Goal: Task Accomplishment & Management: Complete application form

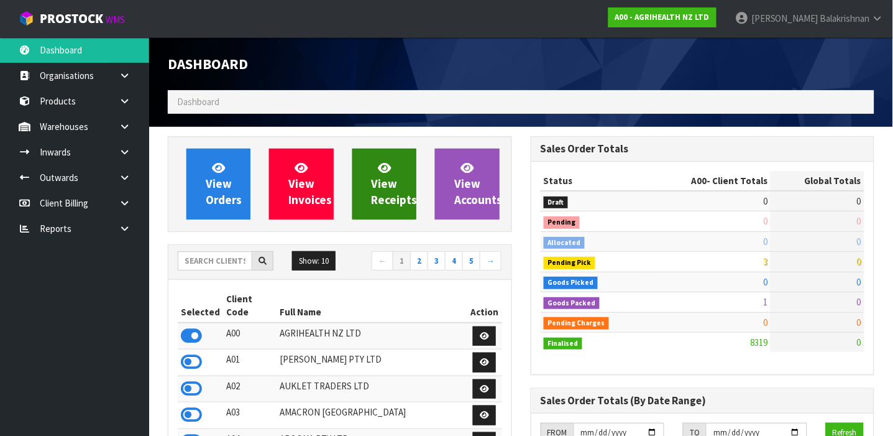
scroll to position [941, 363]
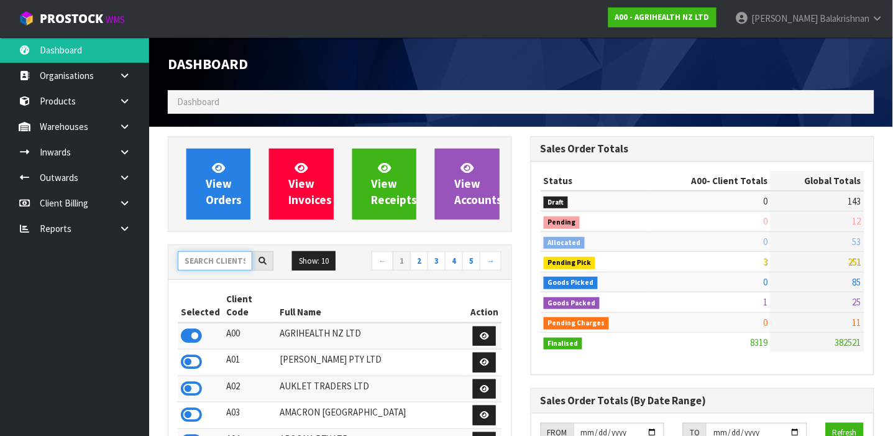
click at [224, 260] on input "text" at bounding box center [215, 260] width 75 height 19
type input "L"
click at [65, 95] on link "Products" at bounding box center [74, 100] width 149 height 25
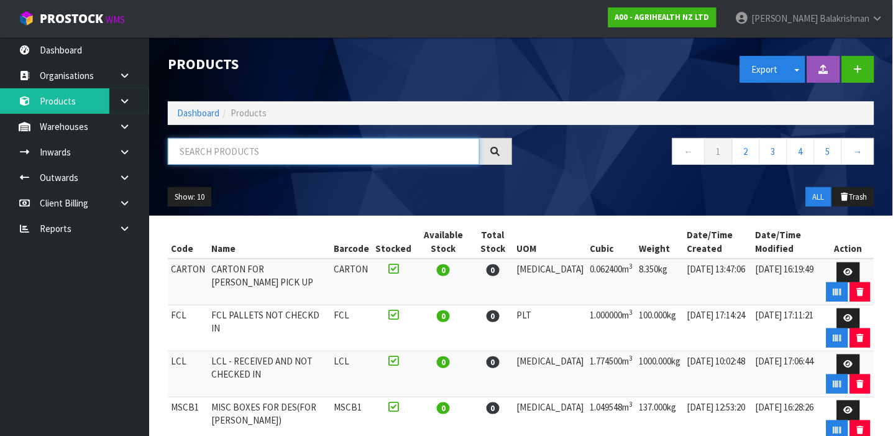
click at [213, 158] on input "text" at bounding box center [324, 151] width 312 height 27
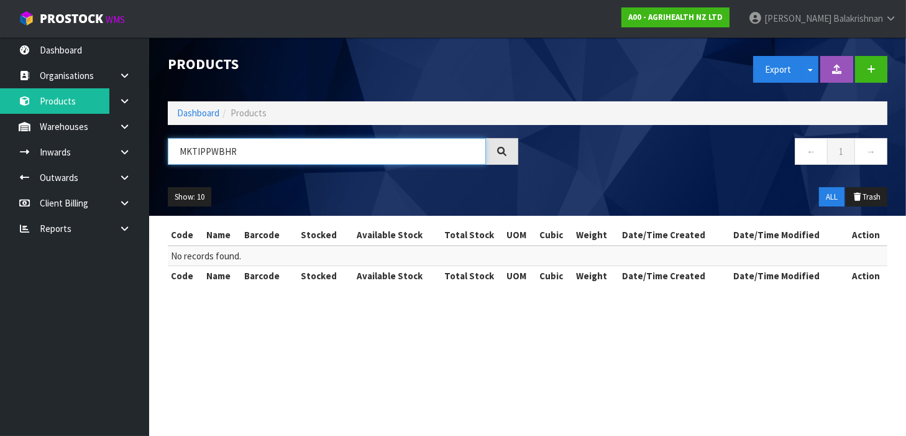
type input "MKTIPPWBHRS"
drag, startPoint x: 254, startPoint y: 154, endPoint x: 170, endPoint y: 147, distance: 84.8
click at [170, 147] on input "MKTIPPWBHRS" at bounding box center [327, 151] width 318 height 27
type input "MKTIP"
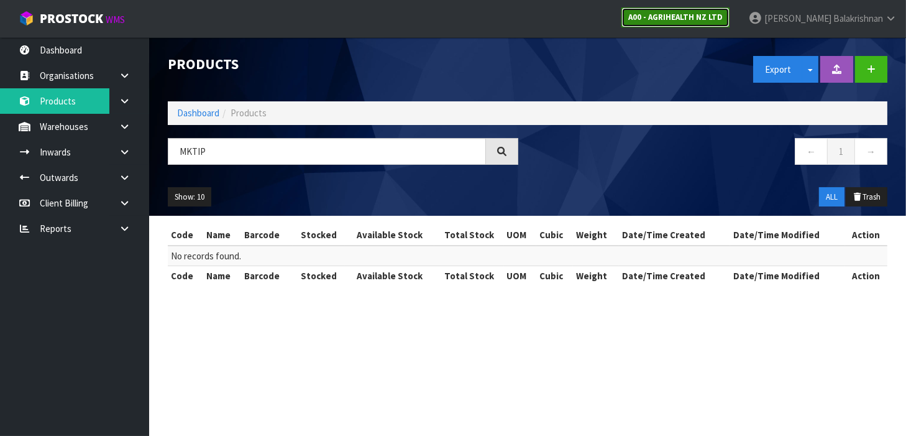
click at [730, 9] on link "A00 - AGRIHEALTH NZ LTD" at bounding box center [676, 17] width 108 height 20
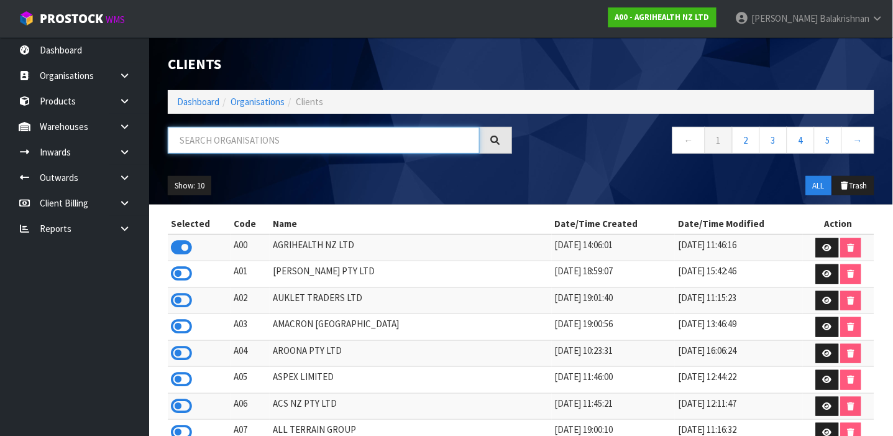
click at [257, 144] on input "text" at bounding box center [324, 140] width 312 height 27
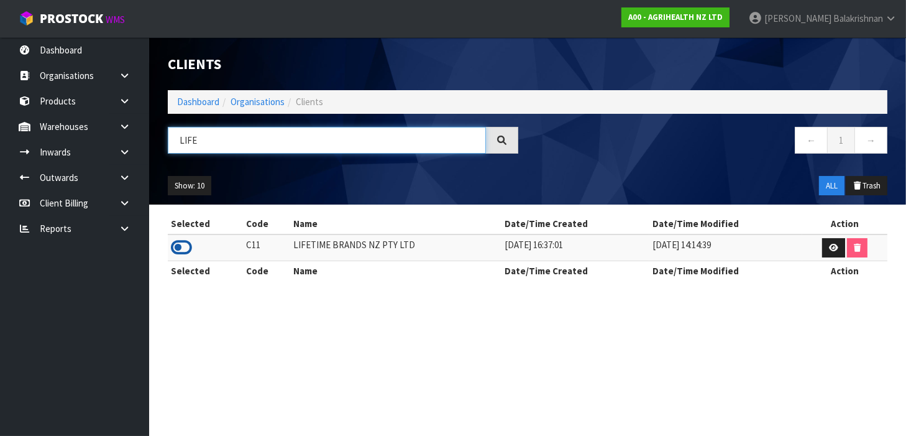
type input "LIFE"
click at [180, 241] on icon at bounding box center [181, 247] width 21 height 19
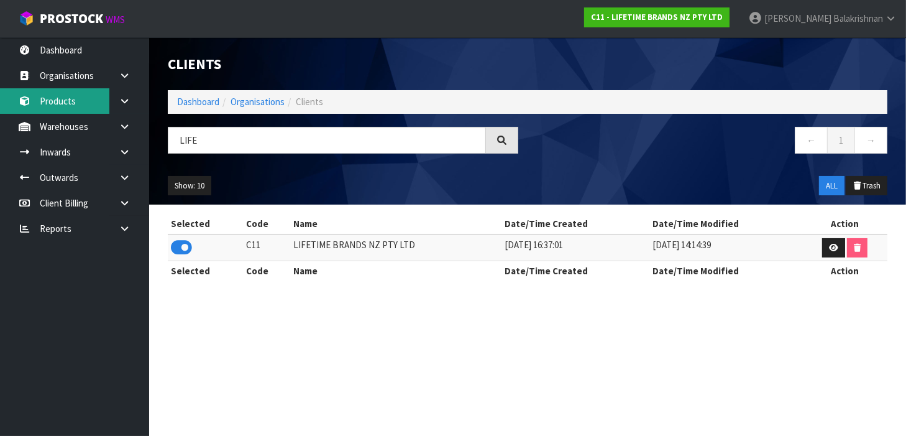
click at [53, 92] on link "Products" at bounding box center [74, 100] width 149 height 25
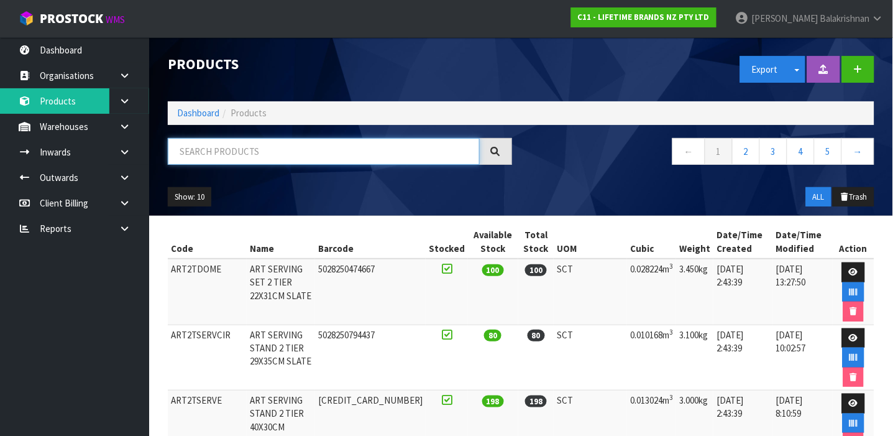
click at [296, 149] on input "text" at bounding box center [324, 151] width 312 height 27
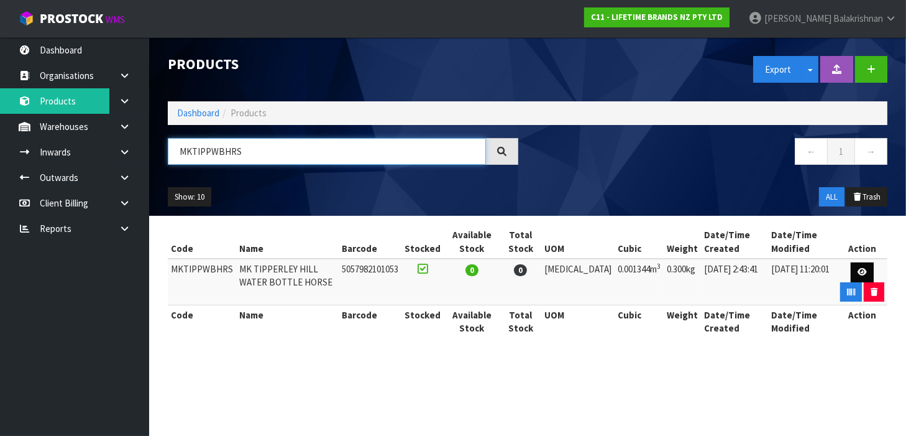
type input "MKTIPPWBHRS"
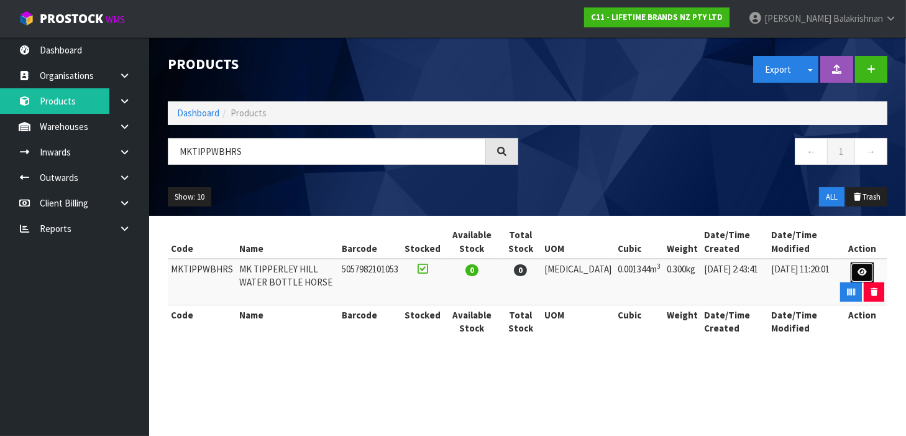
click at [851, 276] on link at bounding box center [862, 272] width 23 height 20
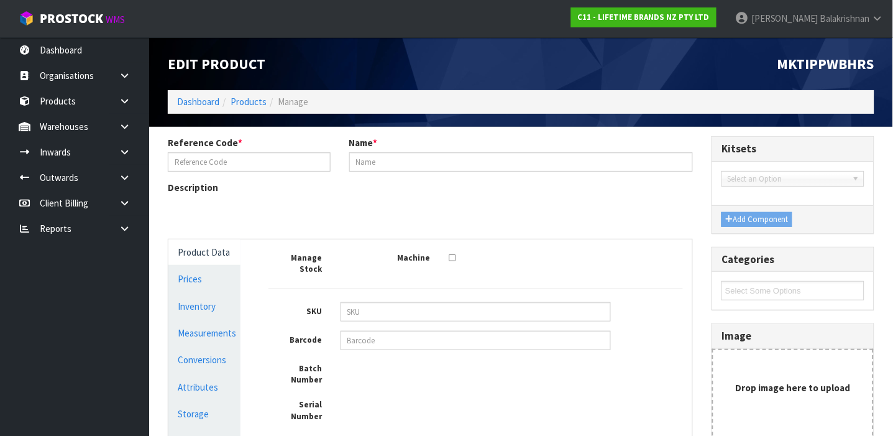
type input "MKTIPPWBHRS"
type input "MK TIPPERLEY HILL WATER BOTTLE HORSE"
type input "5057982101053"
type input "8"
type input "7"
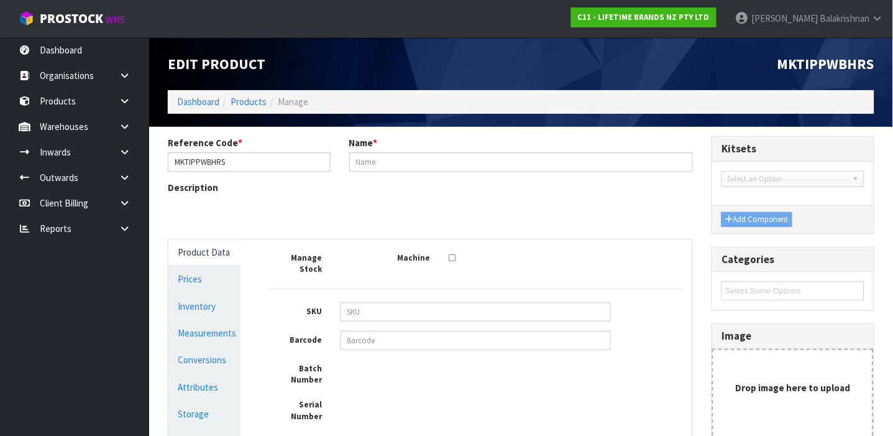
type input "24"
type input "0.001344"
type input "0.3"
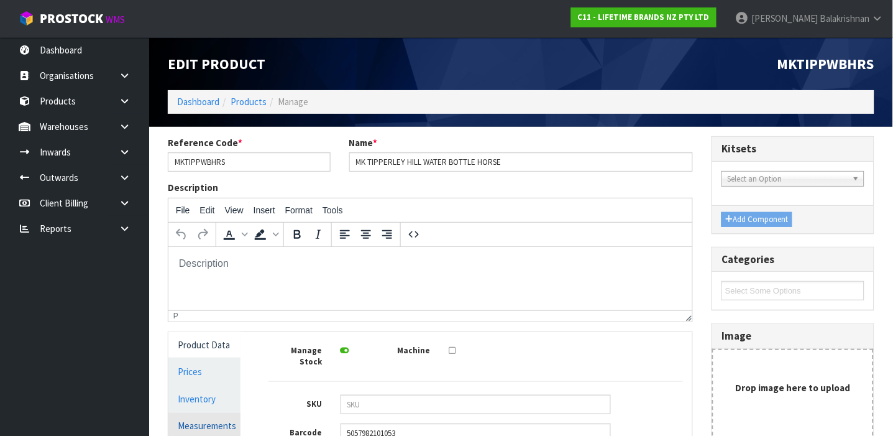
click at [206, 417] on link "Measurements" at bounding box center [204, 425] width 72 height 25
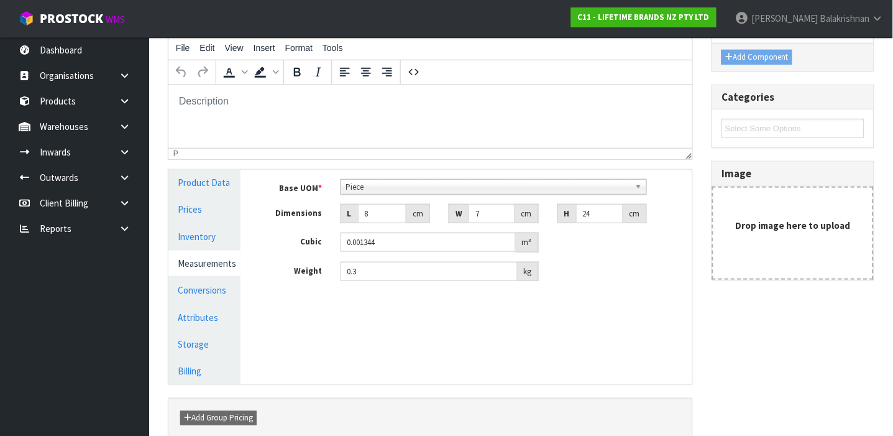
scroll to position [161, 0]
click at [376, 212] on input "8" at bounding box center [382, 214] width 48 height 19
type input "0.000001"
type input "7"
type input "0.001176"
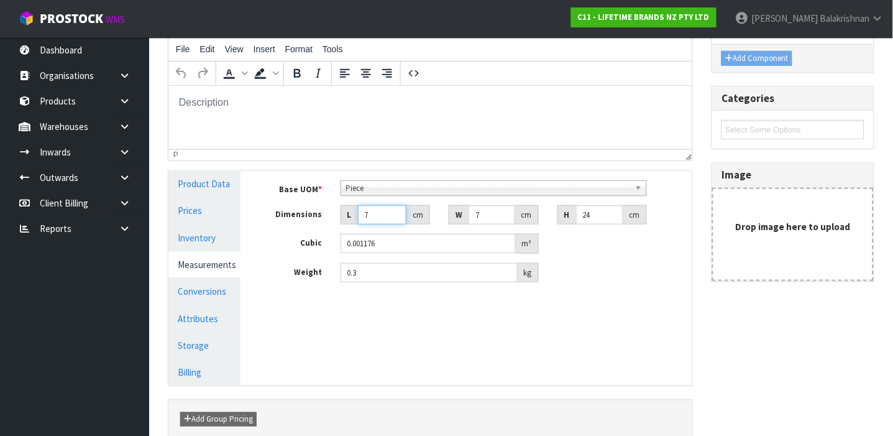
type input "7"
type input "2"
type input "0.000336"
type input "24"
type input "0.004032"
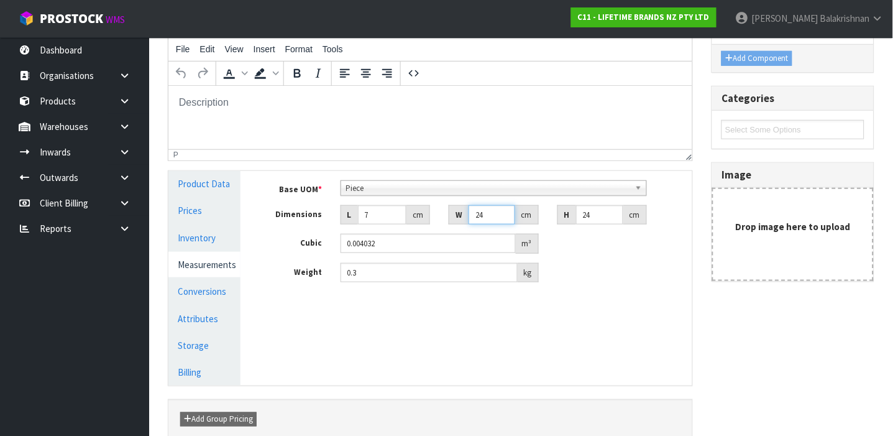
type input "24"
type input "6"
type input "0.001008"
type input "6"
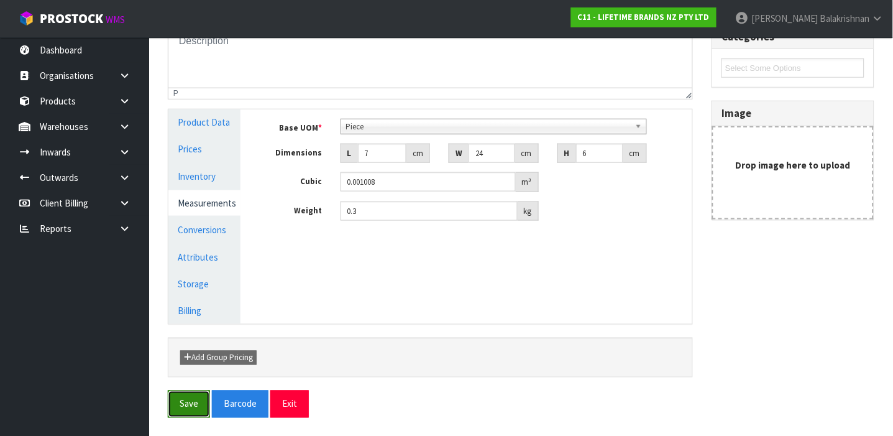
click at [200, 397] on button "Save" at bounding box center [189, 403] width 42 height 27
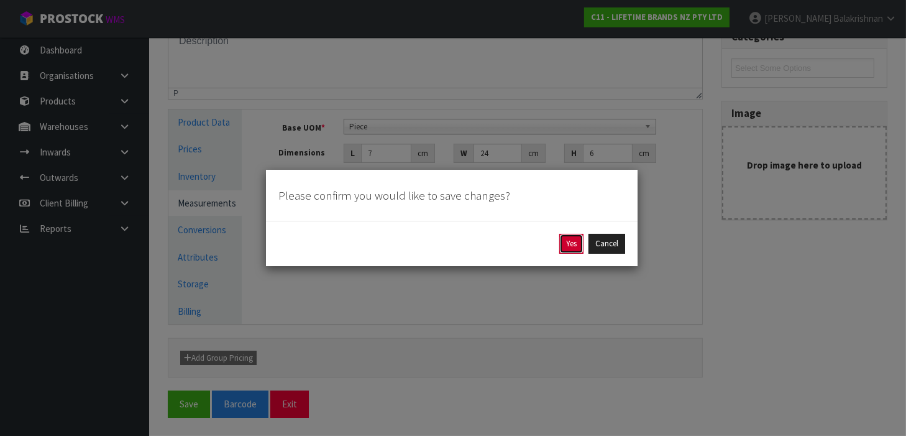
click at [567, 234] on button "Yes" at bounding box center [572, 244] width 24 height 20
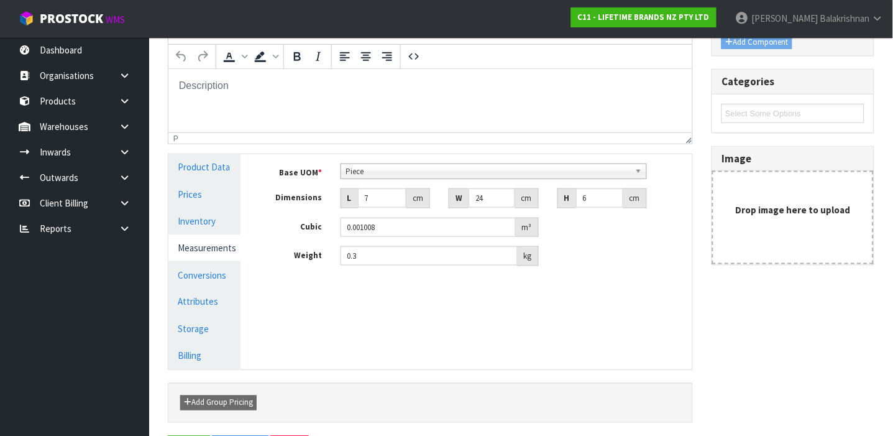
scroll to position [0, 0]
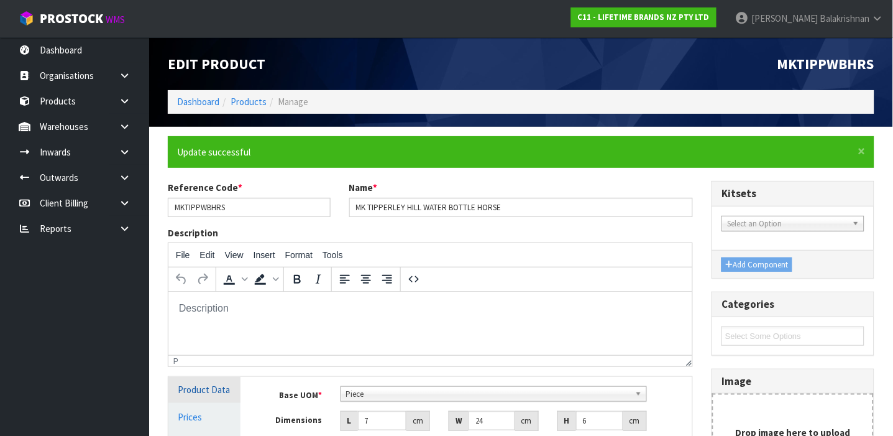
click at [201, 392] on link "Product Data" at bounding box center [204, 389] width 72 height 25
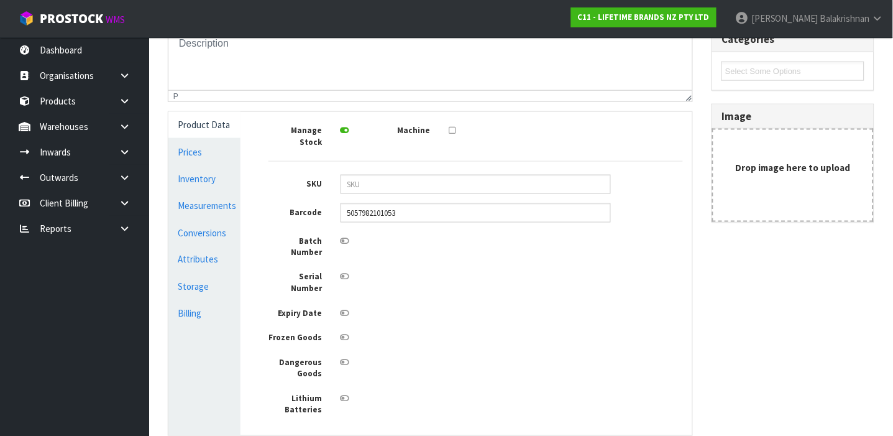
scroll to position [297, 0]
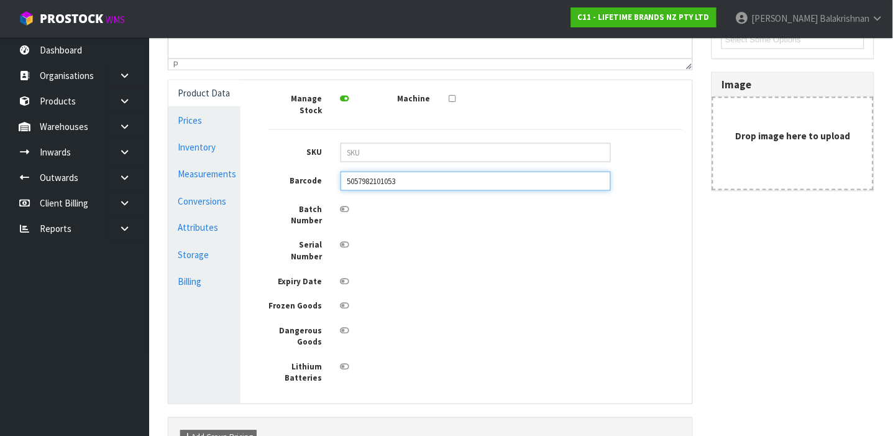
click at [433, 172] on input "5057982101053" at bounding box center [476, 181] width 270 height 19
type input "505798210105325057982101057"
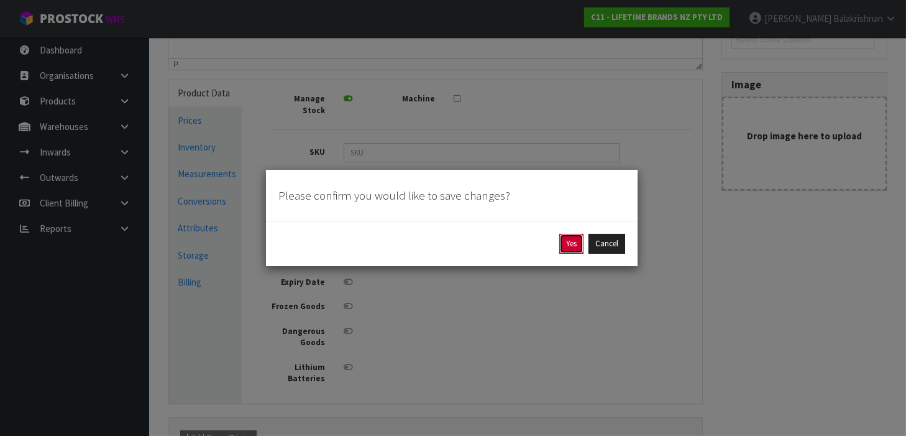
click at [573, 241] on button "Yes" at bounding box center [572, 244] width 24 height 20
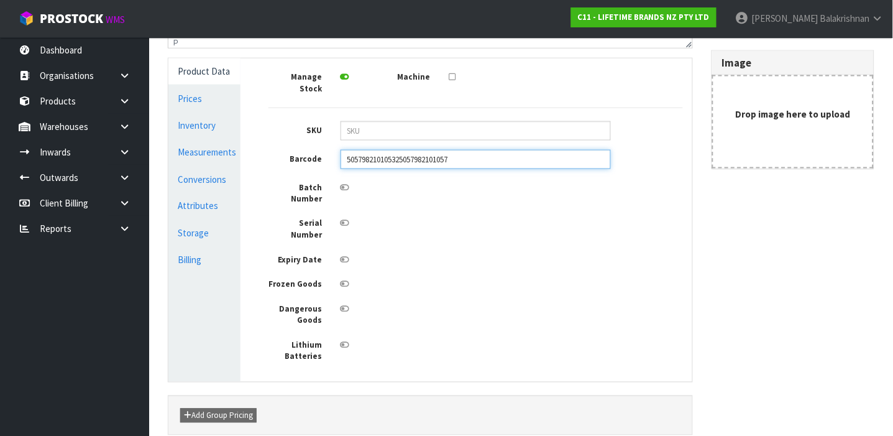
scroll to position [317, 0]
drag, startPoint x: 463, startPoint y: 148, endPoint x: 332, endPoint y: 148, distance: 131.2
click at [332, 151] on div "505798210105325057982101057" at bounding box center [475, 160] width 289 height 19
type input "25057982101057"
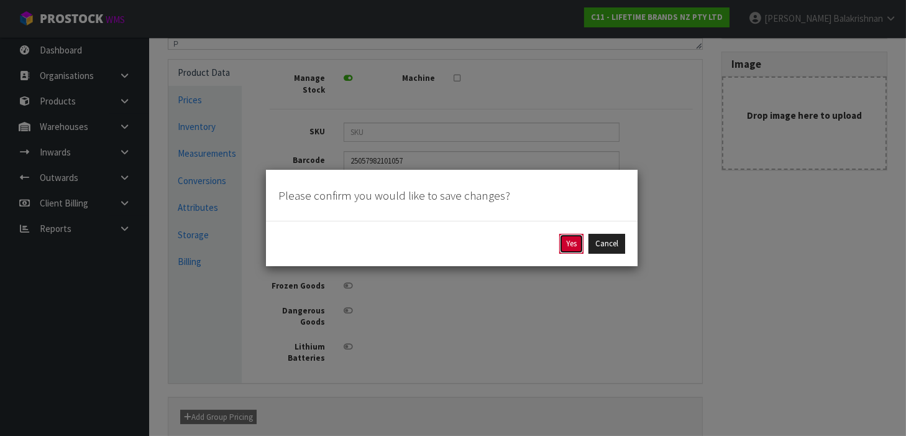
click at [565, 238] on button "Yes" at bounding box center [572, 244] width 24 height 20
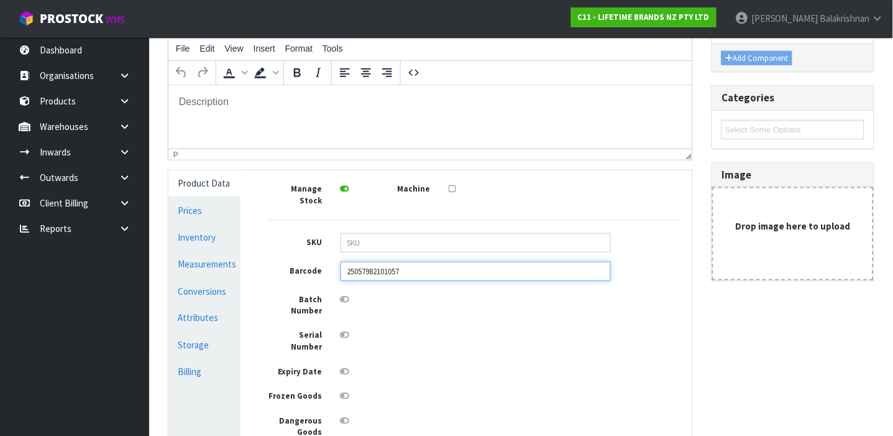
scroll to position [229, 0]
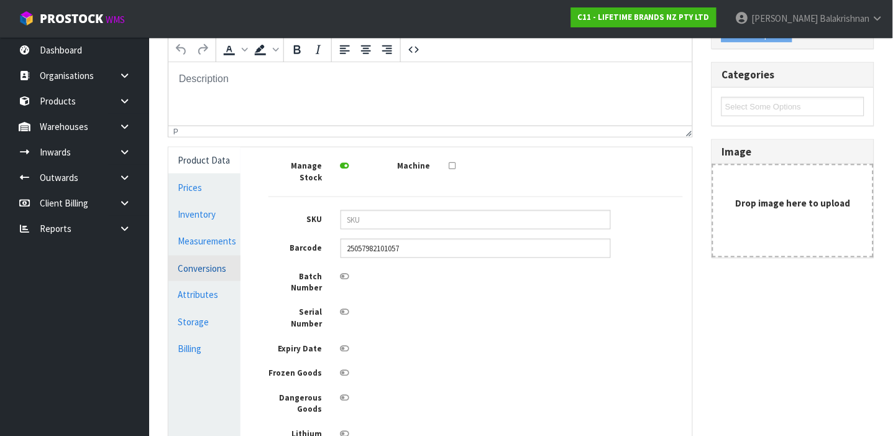
click at [195, 264] on link "Conversions" at bounding box center [204, 268] width 72 height 25
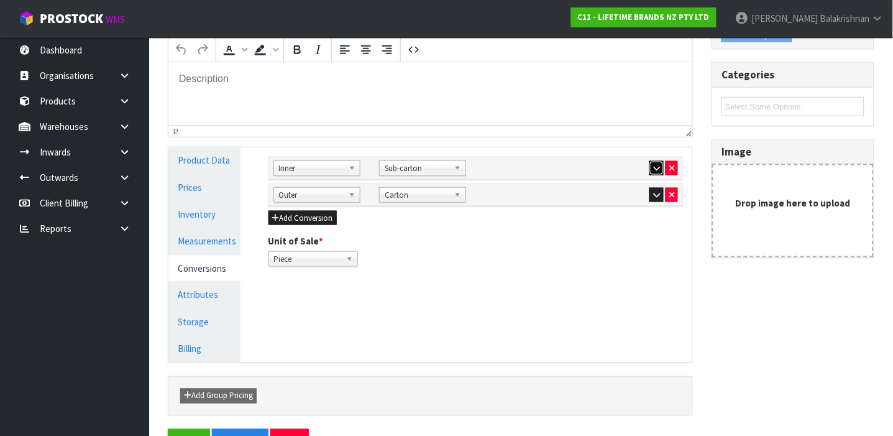
click at [650, 168] on button "button" at bounding box center [657, 168] width 14 height 15
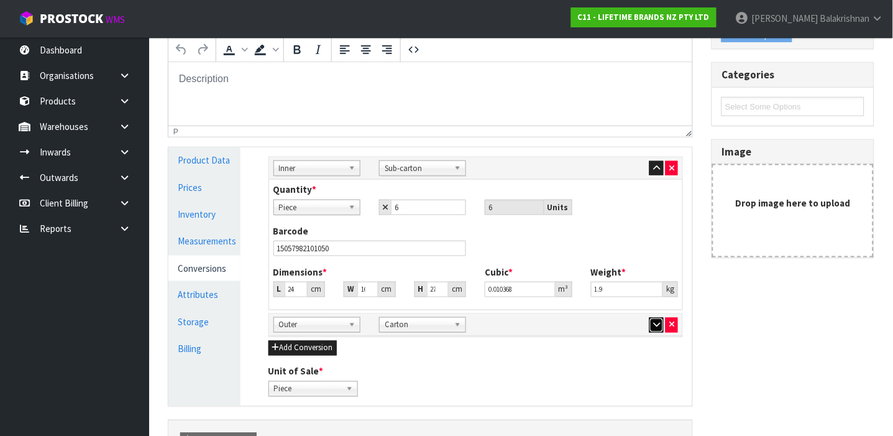
click at [653, 327] on icon "button" at bounding box center [656, 325] width 7 height 8
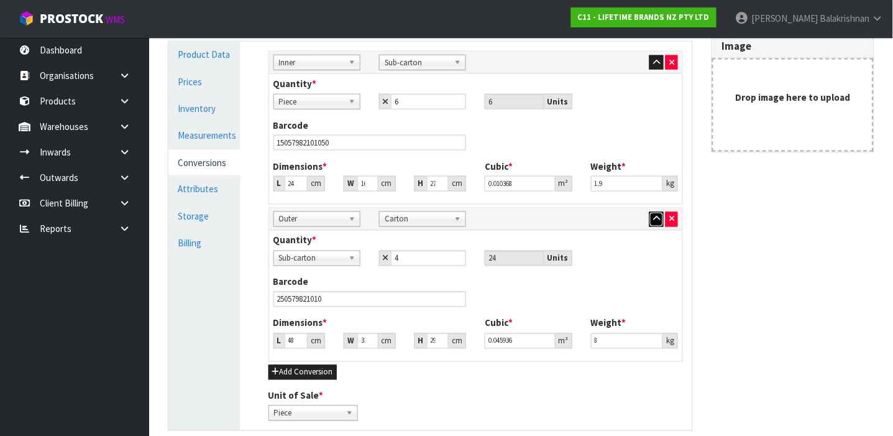
scroll to position [318, 0]
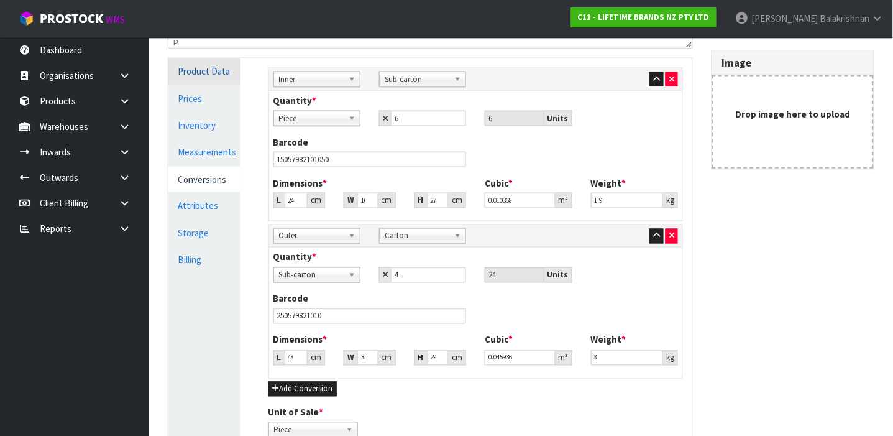
click at [206, 67] on link "Product Data" at bounding box center [204, 70] width 72 height 25
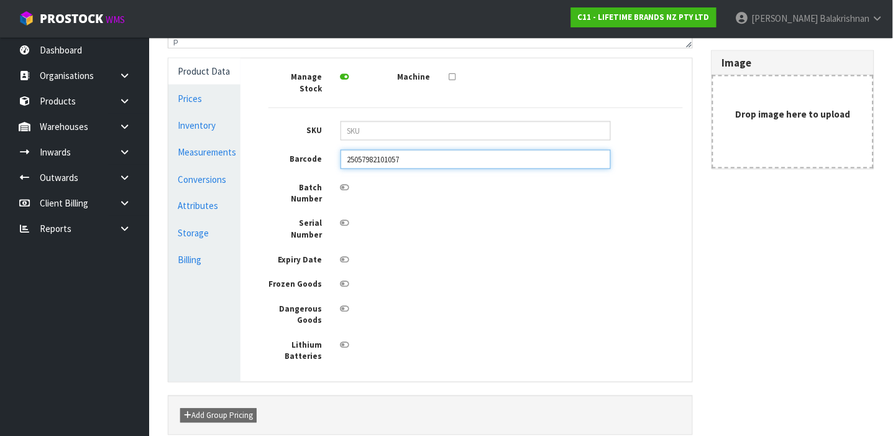
drag, startPoint x: 430, startPoint y: 155, endPoint x: 337, endPoint y: 154, distance: 92.6
click at [337, 154] on div "25057982101057" at bounding box center [475, 159] width 289 height 19
type input "5057982101053"
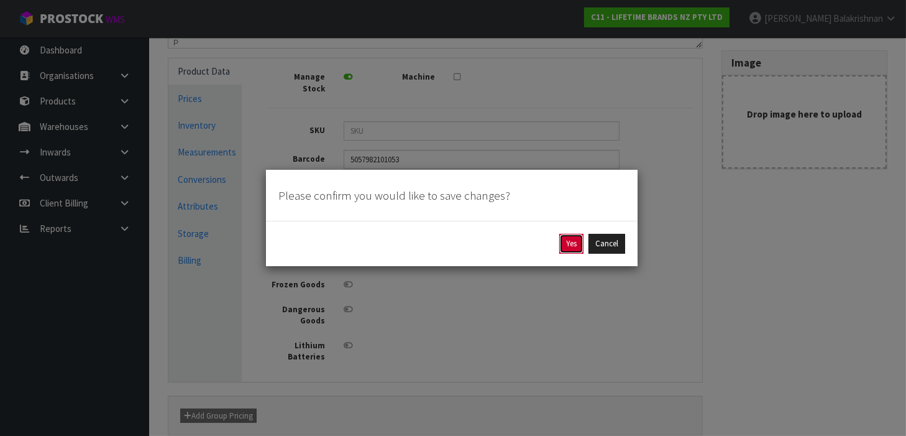
click at [571, 244] on button "Yes" at bounding box center [572, 244] width 24 height 20
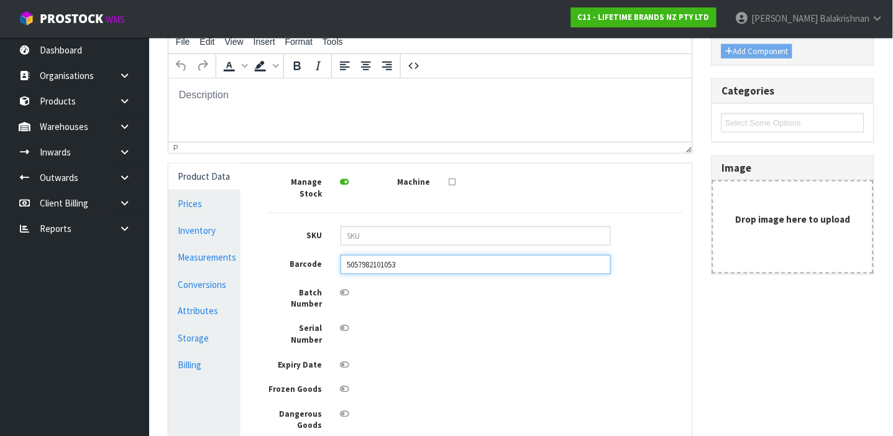
scroll to position [343, 0]
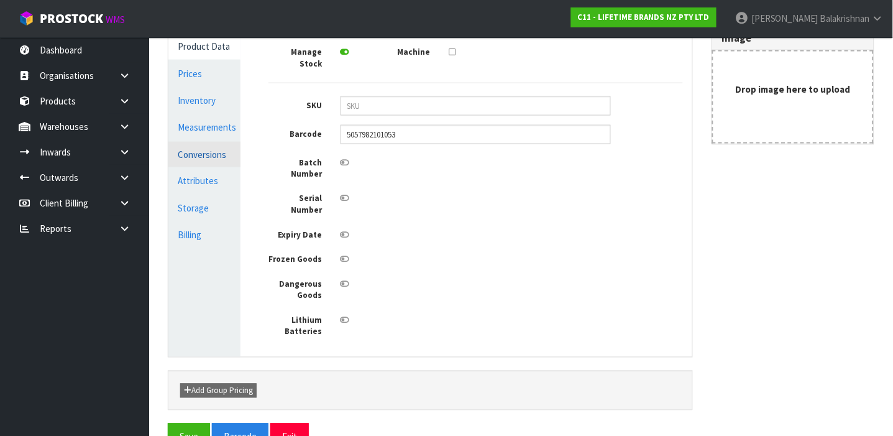
click at [196, 151] on link "Conversions" at bounding box center [204, 154] width 72 height 25
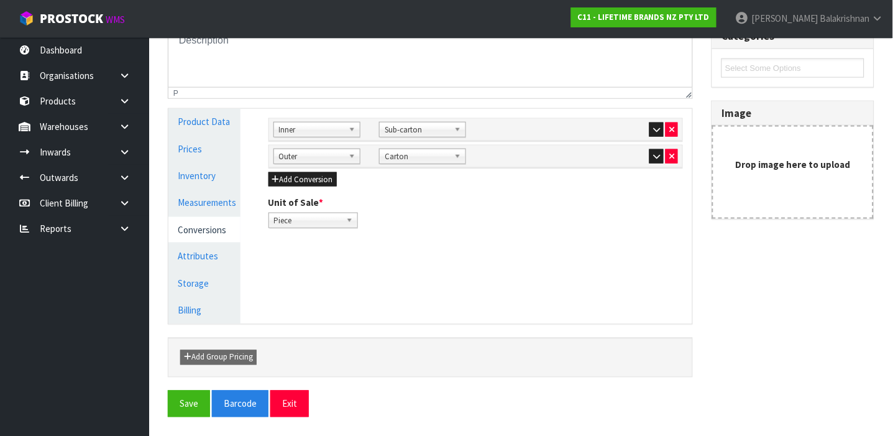
scroll to position [267, 0]
click at [655, 150] on button "button" at bounding box center [657, 157] width 14 height 15
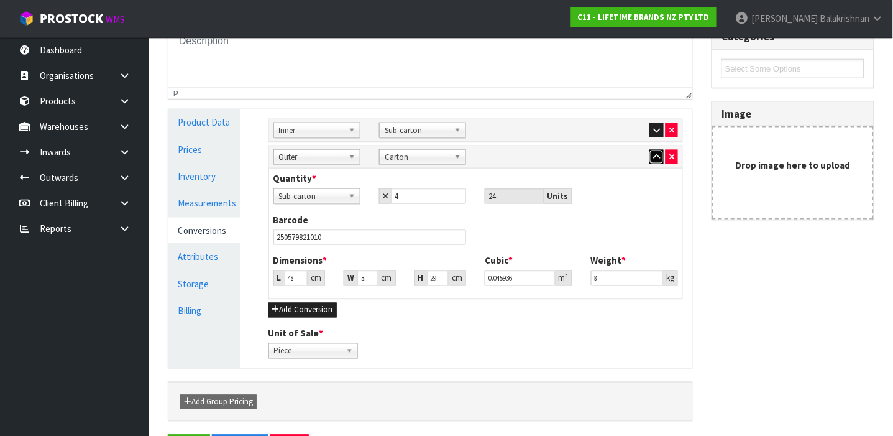
scroll to position [311, 0]
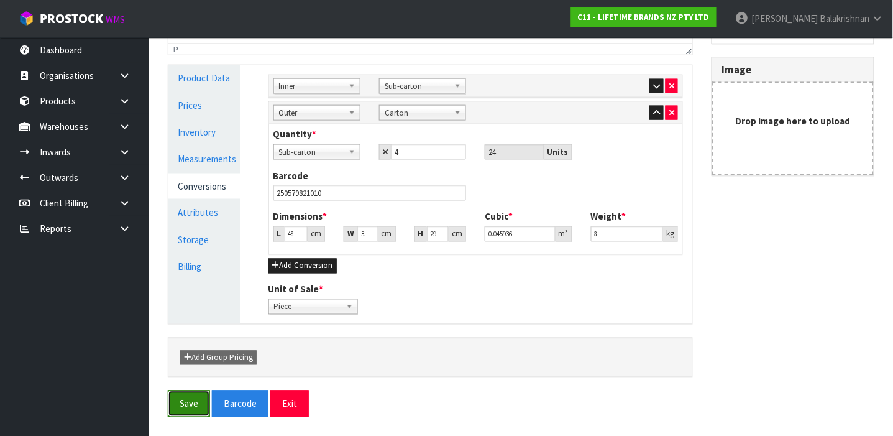
click at [191, 402] on button "Save" at bounding box center [189, 403] width 42 height 27
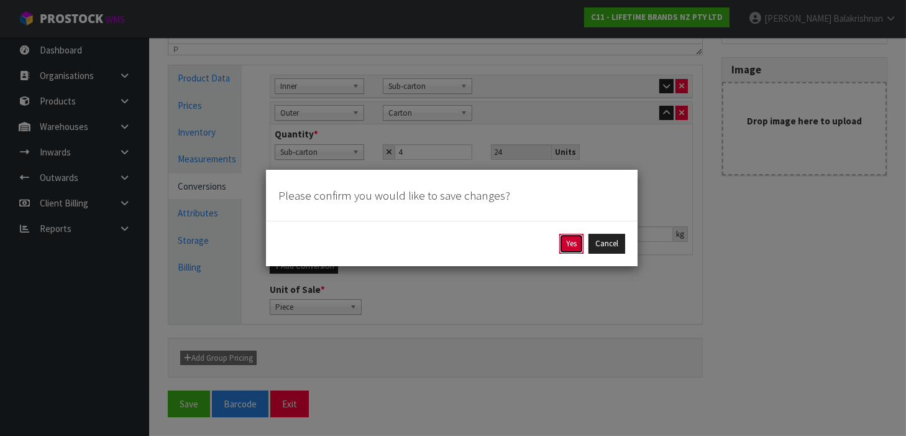
click at [574, 237] on button "Yes" at bounding box center [572, 244] width 24 height 20
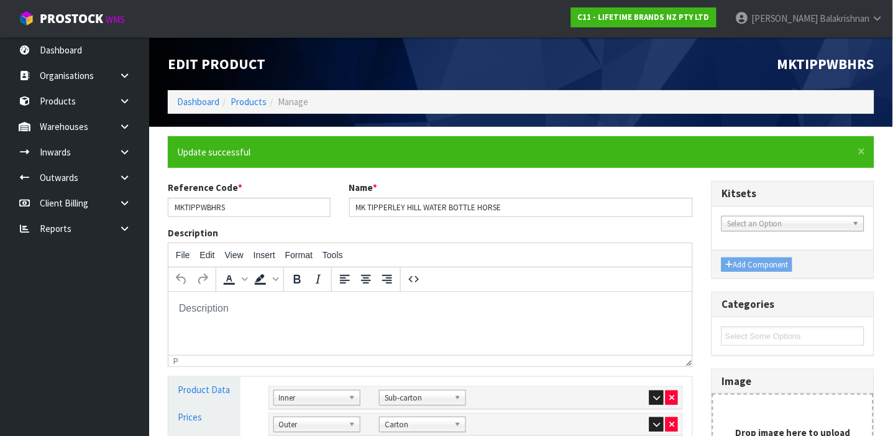
scroll to position [163, 0]
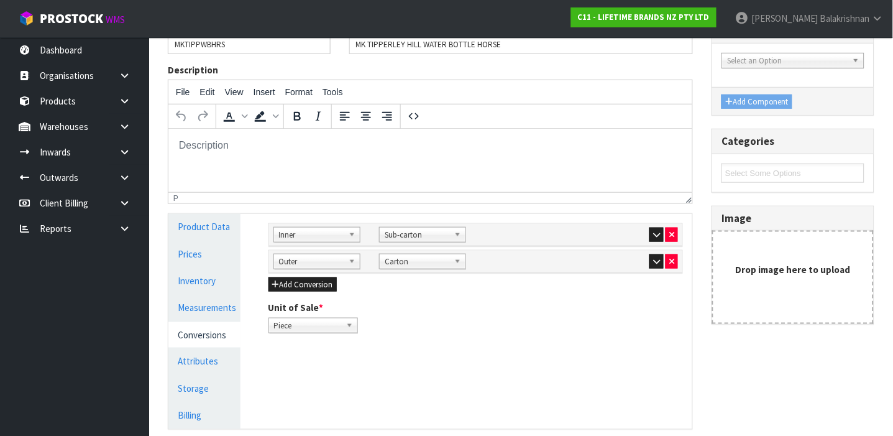
click at [217, 336] on link "Conversions" at bounding box center [204, 334] width 72 height 25
click at [652, 264] on button "button" at bounding box center [657, 261] width 14 height 15
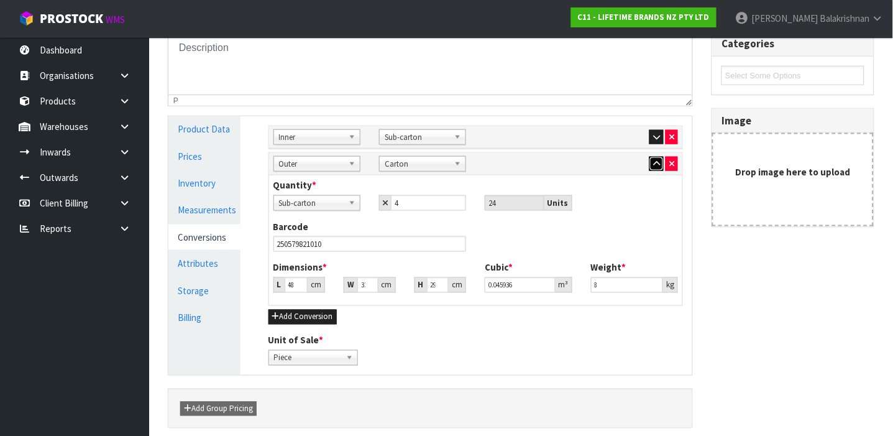
scroll to position [311, 0]
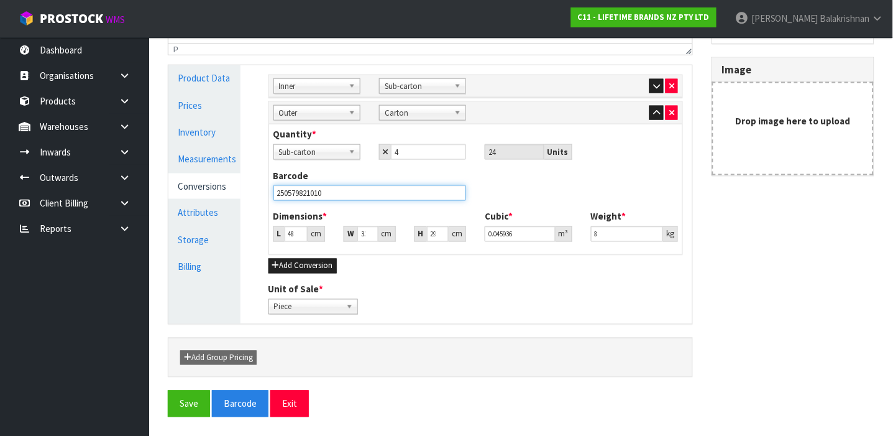
click at [337, 190] on input "250579821010" at bounding box center [370, 193] width 193 height 16
type input "2"
type input "25057982101057"
click at [168, 390] on button "Save" at bounding box center [189, 403] width 42 height 27
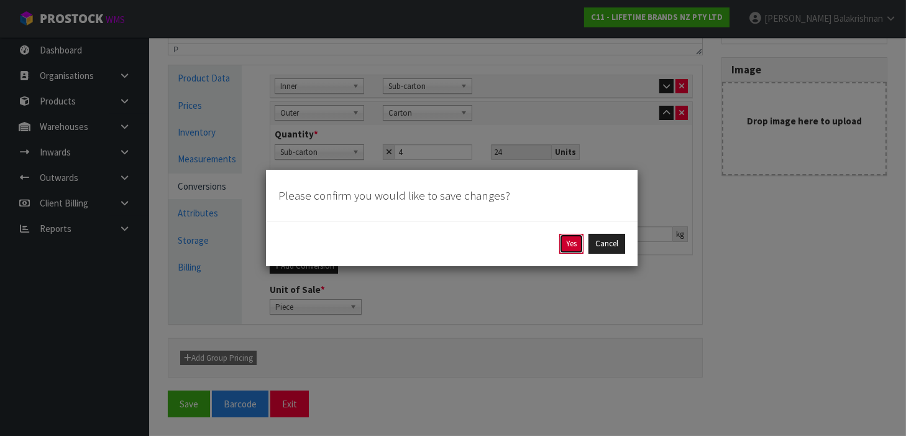
click at [570, 244] on button "Yes" at bounding box center [572, 244] width 24 height 20
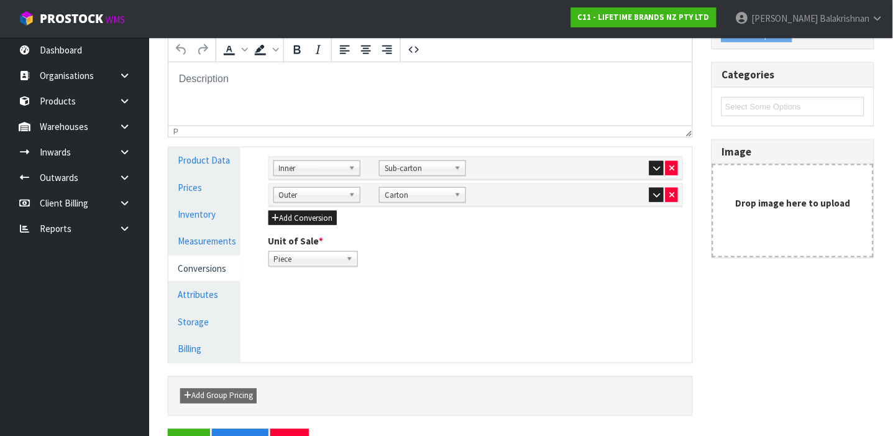
scroll to position [267, 0]
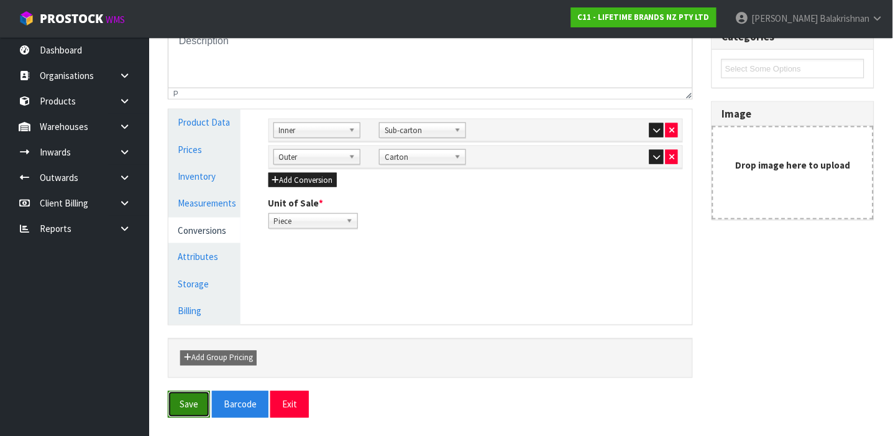
click at [194, 398] on button "Save" at bounding box center [189, 404] width 42 height 27
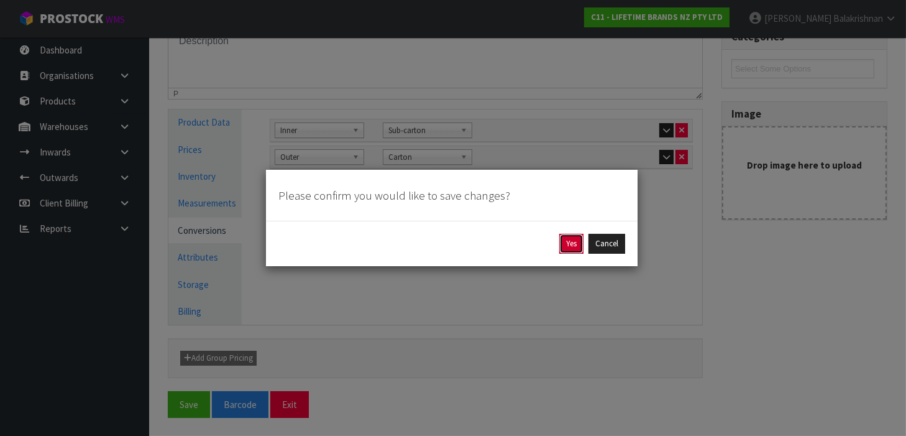
click at [561, 247] on button "Yes" at bounding box center [572, 244] width 24 height 20
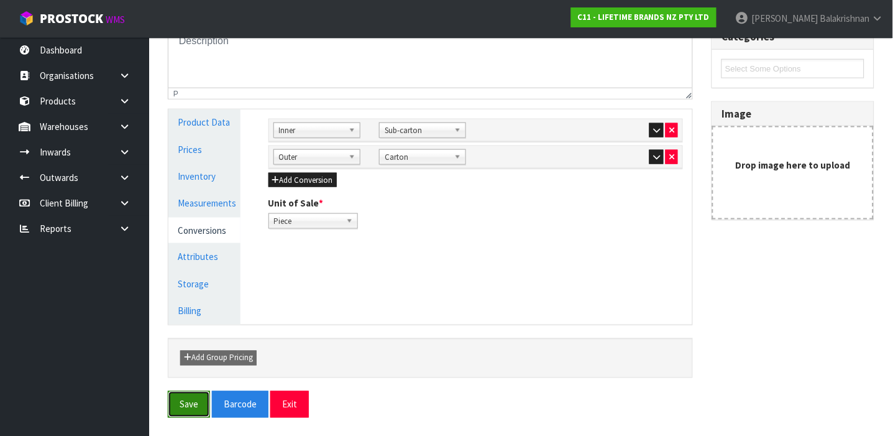
click at [177, 400] on button "Save" at bounding box center [189, 404] width 42 height 27
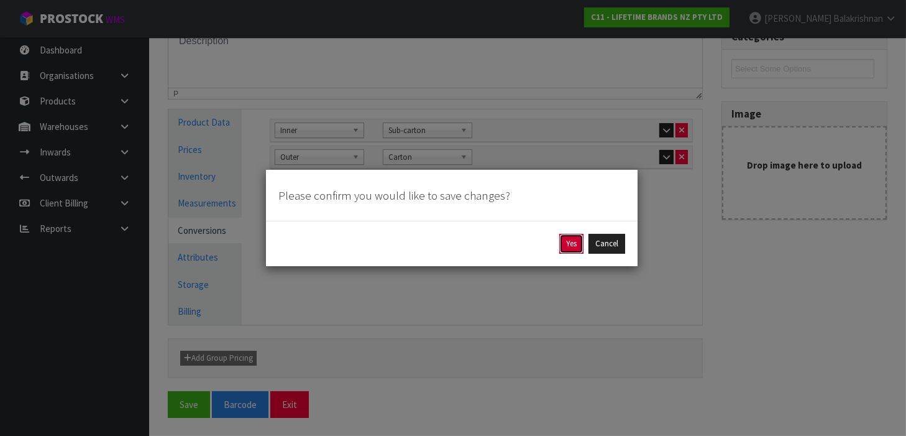
click at [578, 242] on button "Yes" at bounding box center [572, 244] width 24 height 20
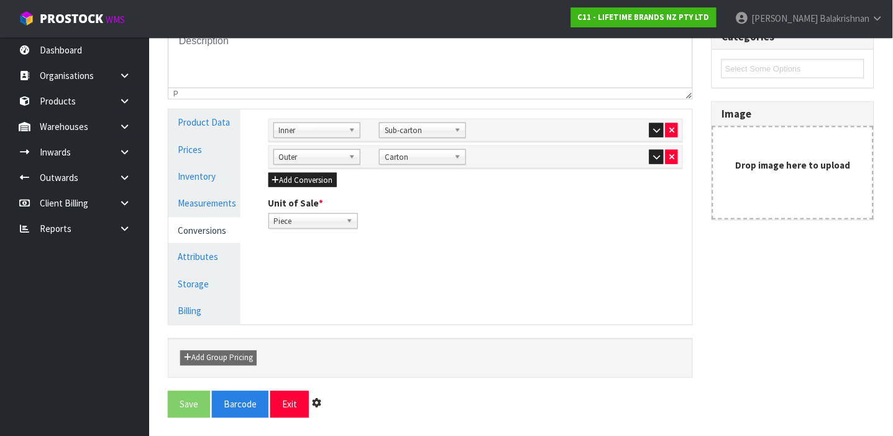
scroll to position [0, 0]
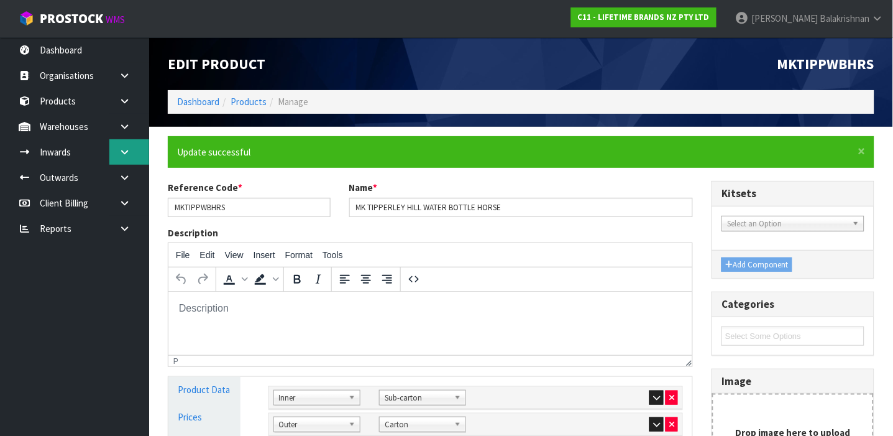
click at [134, 149] on link at bounding box center [129, 151] width 40 height 25
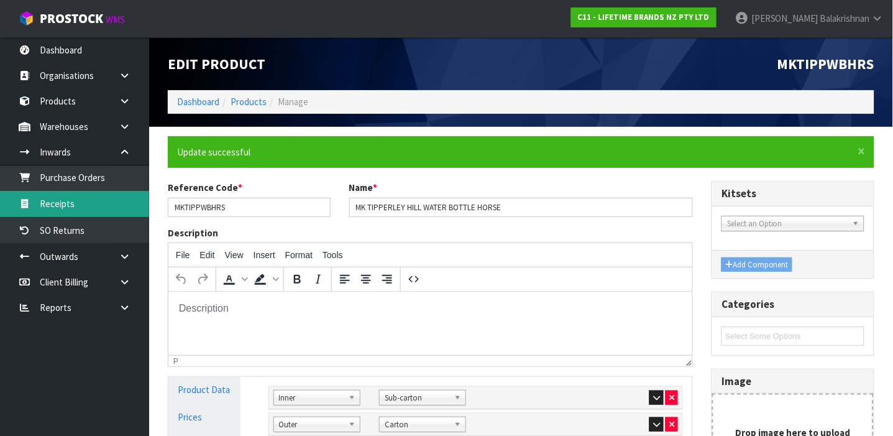
click at [68, 201] on link "Receipts" at bounding box center [74, 203] width 149 height 25
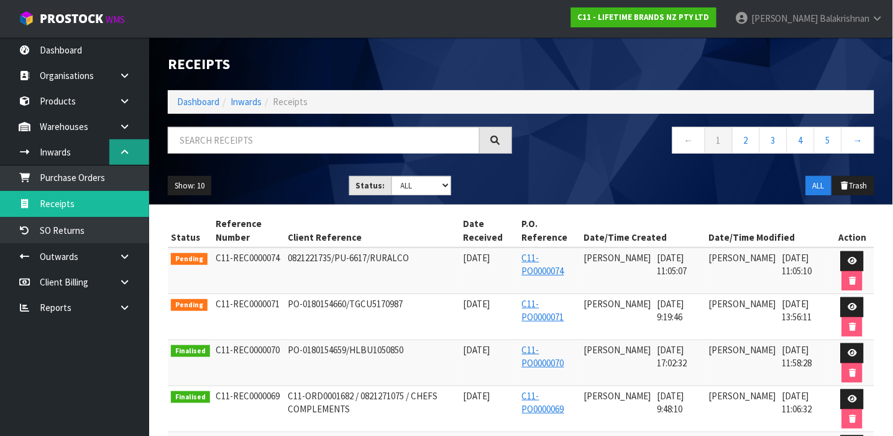
click at [121, 155] on icon at bounding box center [125, 151] width 12 height 9
